Goal: Use online tool/utility: Utilize a website feature to perform a specific function

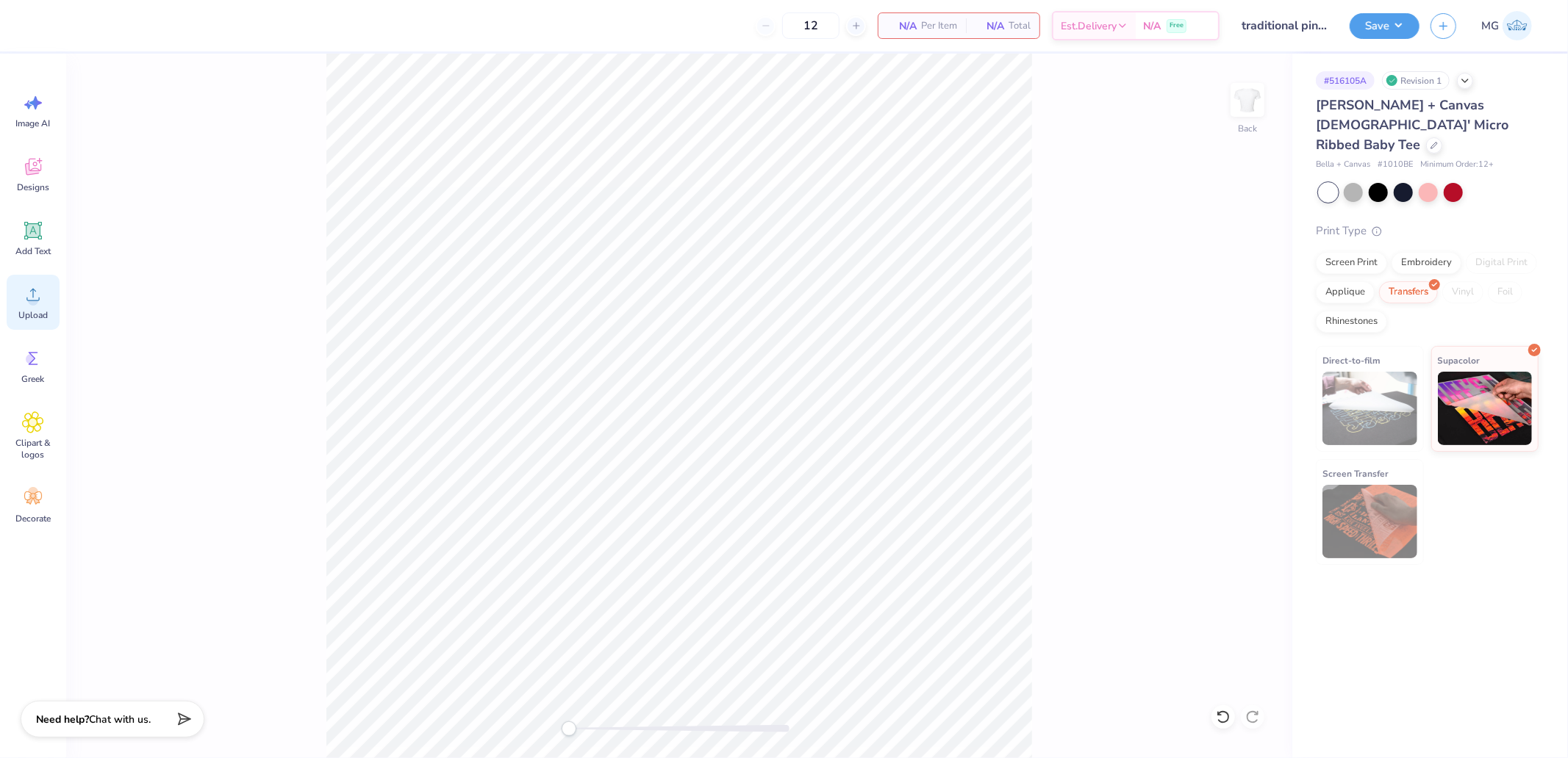
click at [42, 309] on span "Upload" at bounding box center [33, 314] width 30 height 11
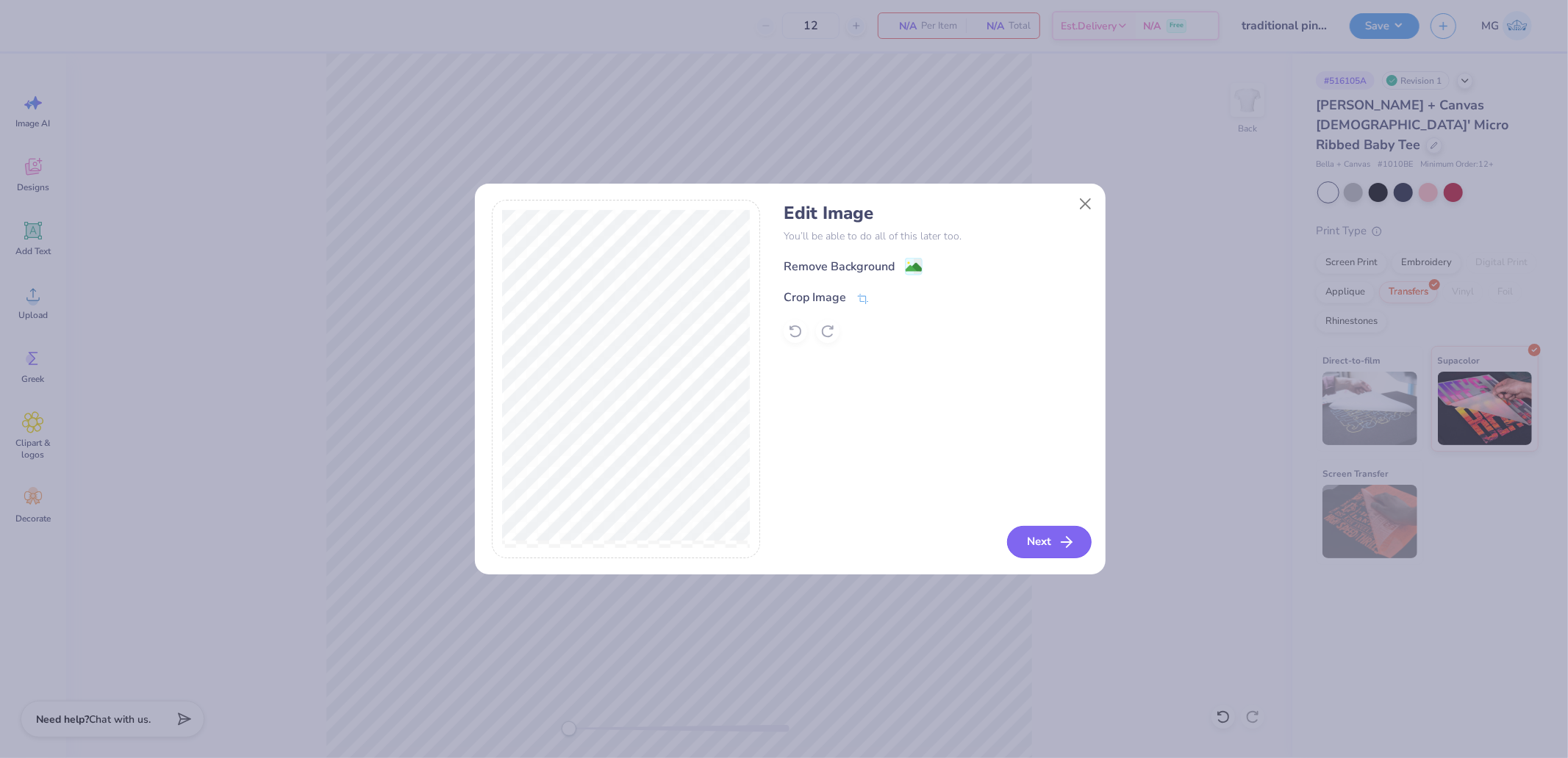
click at [1046, 542] on button "Next" at bounding box center [1049, 542] width 85 height 32
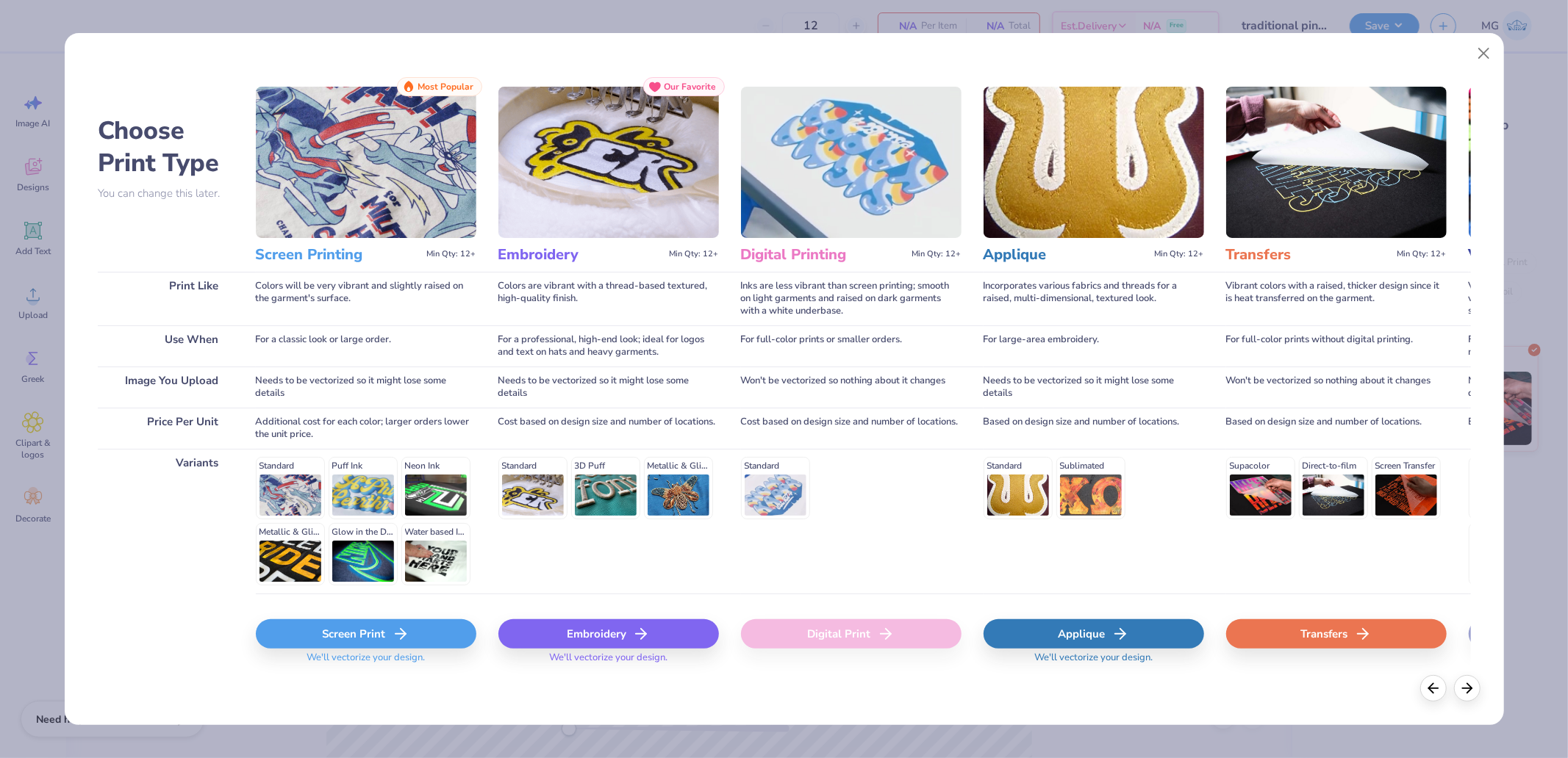
click at [1302, 637] on div "Transfers" at bounding box center [1337, 634] width 220 height 30
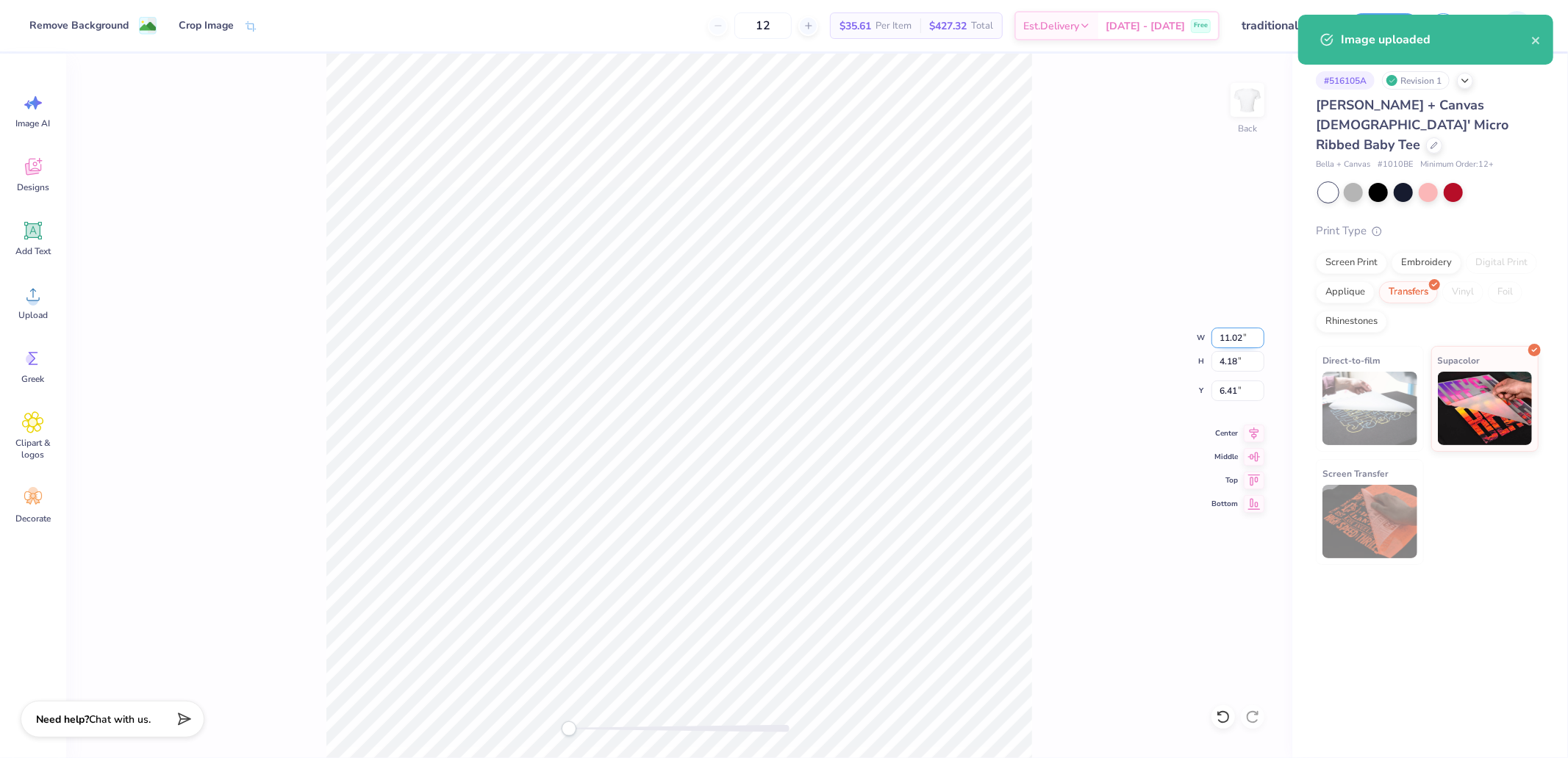
click at [1232, 338] on input "11.02" at bounding box center [1238, 338] width 53 height 21
type input "4"
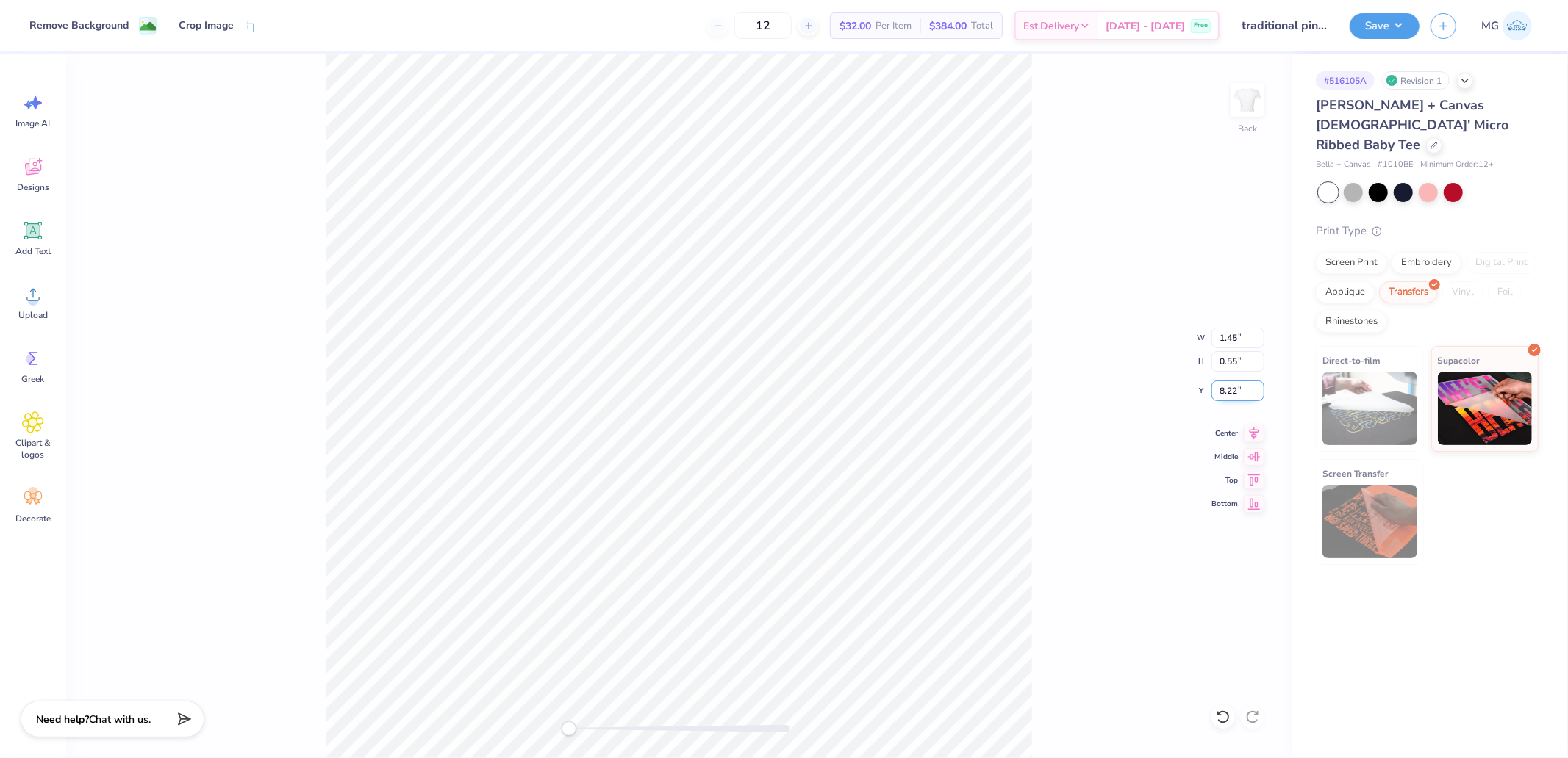
click at [1245, 390] on input "8.22" at bounding box center [1238, 391] width 53 height 21
type input "3"
click at [1244, 392] on input "7.74" at bounding box center [1238, 391] width 53 height 21
type input "3"
click at [1410, 47] on div "Save MG" at bounding box center [1459, 25] width 218 height 52
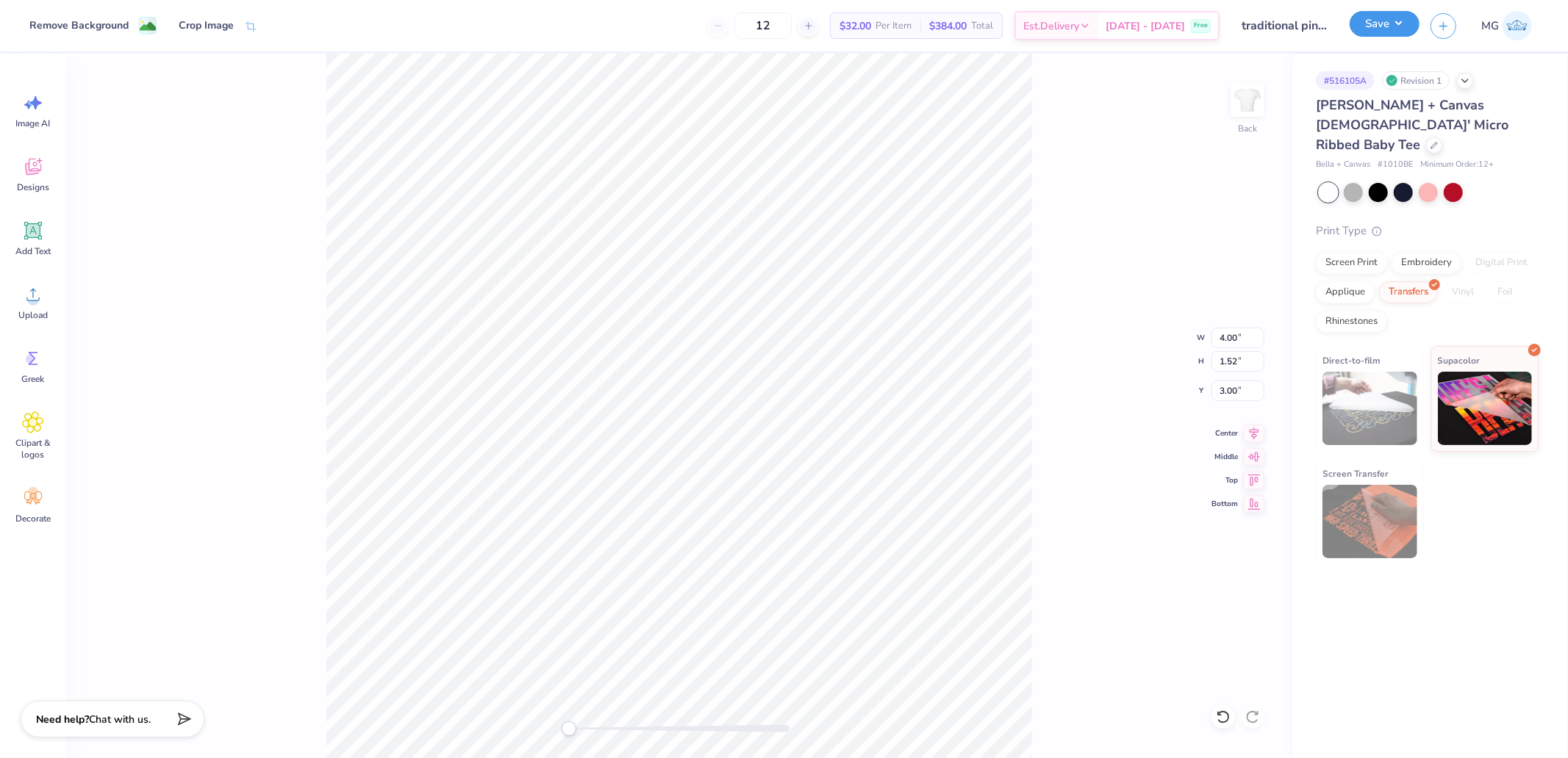
click at [1404, 31] on button "Save" at bounding box center [1385, 24] width 70 height 25
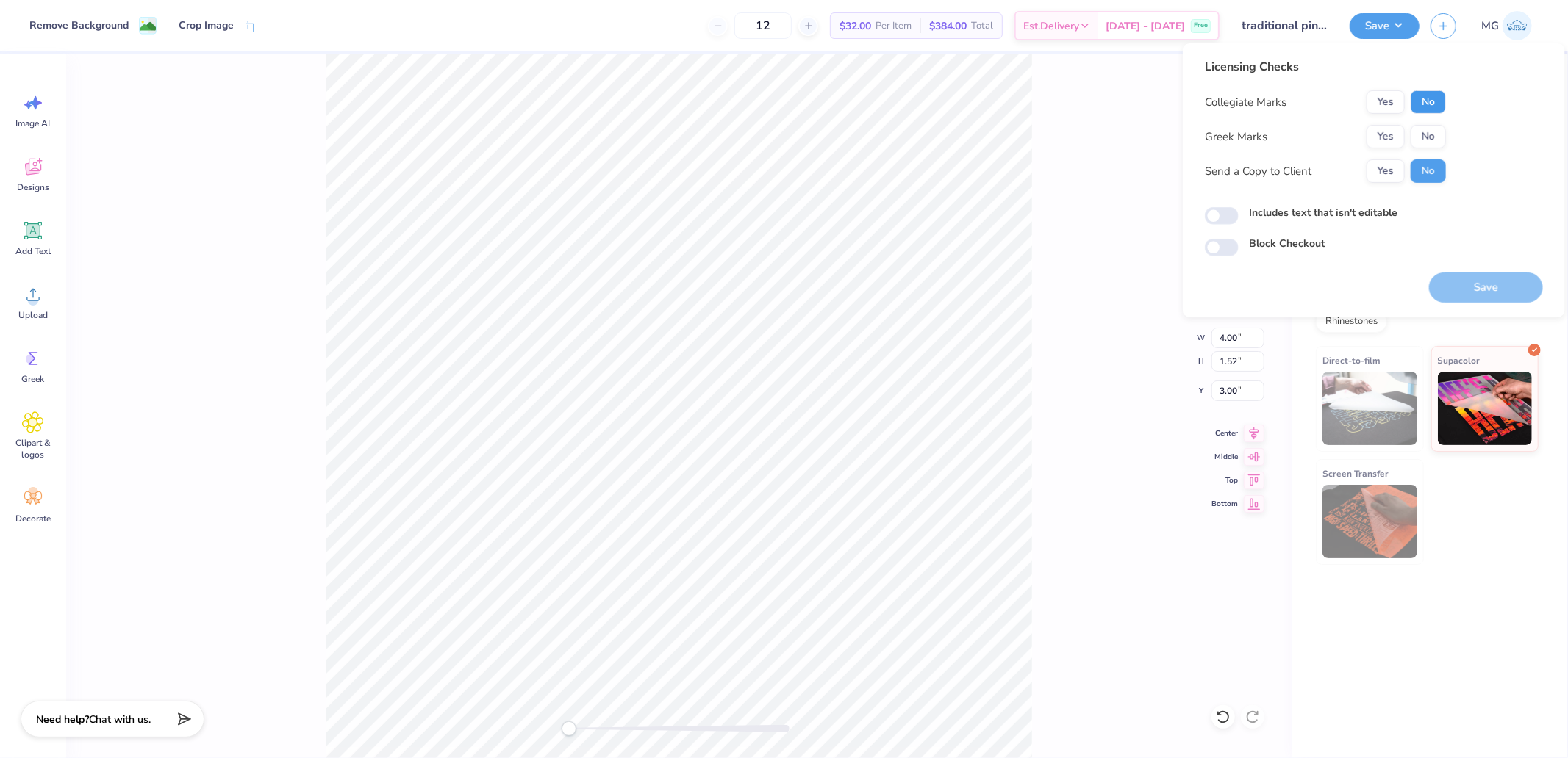
drag, startPoint x: 1425, startPoint y: 107, endPoint x: 1413, endPoint y: 121, distance: 18.4
click at [1425, 107] on button "No" at bounding box center [1428, 102] width 35 height 24
drag, startPoint x: 1390, startPoint y: 141, endPoint x: 1388, endPoint y: 150, distance: 9.2
click at [1390, 141] on button "Yes" at bounding box center [1385, 136] width 38 height 24
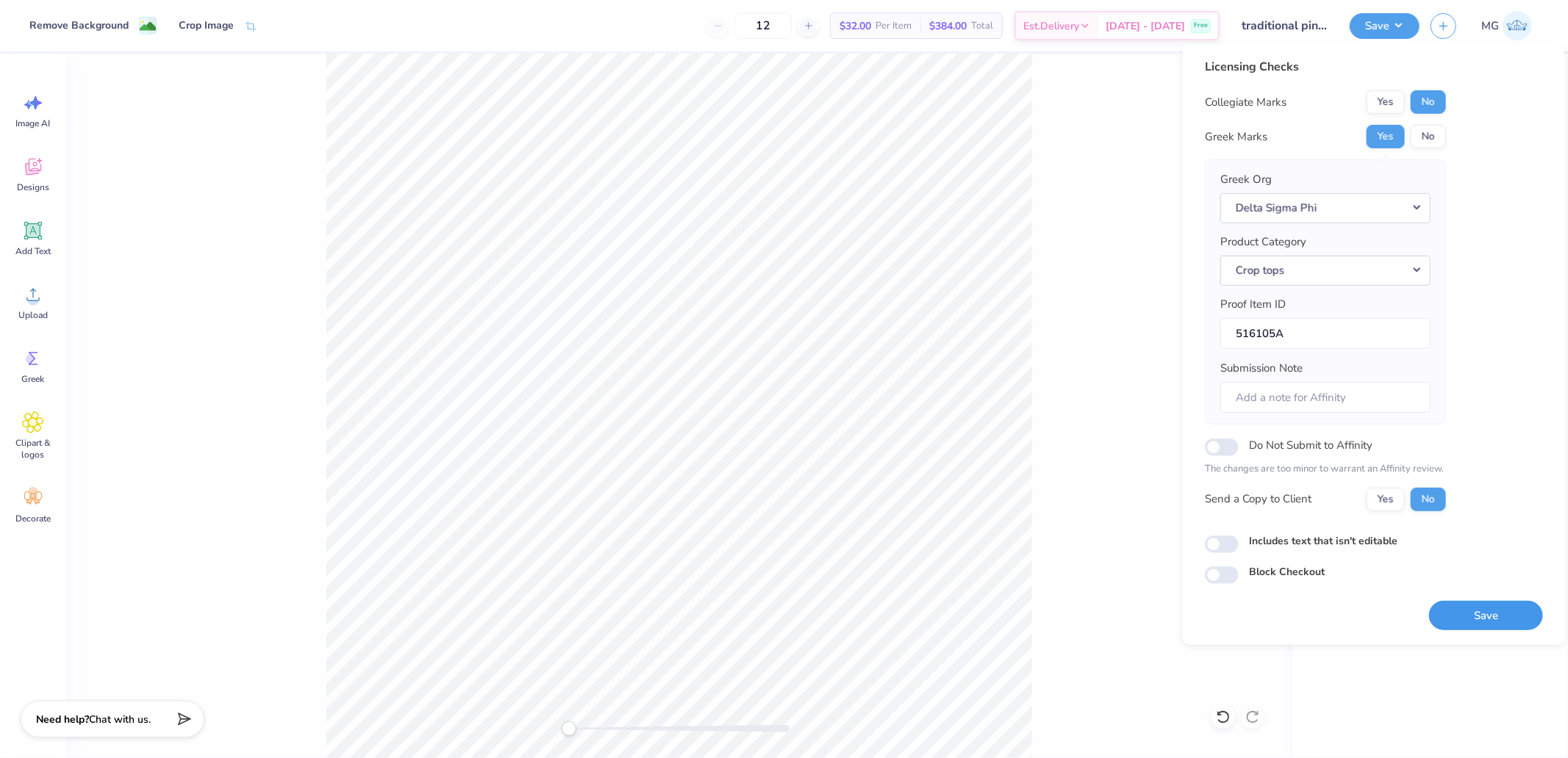
drag, startPoint x: 1476, startPoint y: 611, endPoint x: 1463, endPoint y: 618, distance: 14.8
click at [1475, 615] on button "Save" at bounding box center [1486, 616] width 114 height 31
